Goal: Information Seeking & Learning: Get advice/opinions

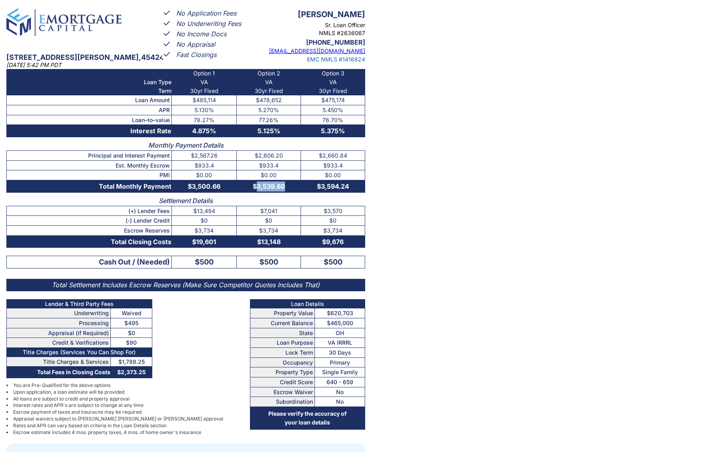
drag, startPoint x: 257, startPoint y: 186, endPoint x: 283, endPoint y: 187, distance: 26.3
click at [283, 187] on span "$3,539.60" at bounding box center [269, 186] width 32 height 8
copy span "3,539.60"
